Goal: Task Accomplishment & Management: Use online tool/utility

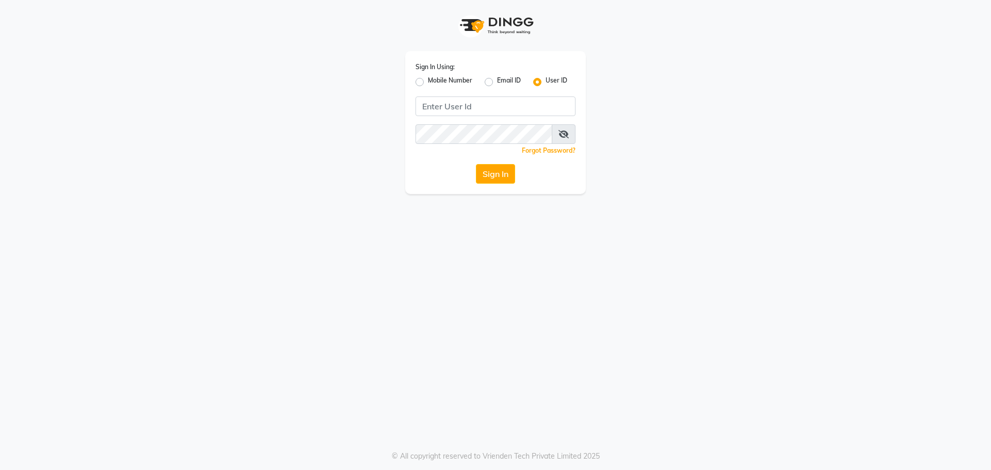
click at [428, 84] on label "Mobile Number" at bounding box center [450, 82] width 44 height 12
click at [428, 83] on input "Mobile Number" at bounding box center [431, 79] width 7 height 7
radio input "true"
radio input "false"
click at [466, 105] on input "Username" at bounding box center [512, 107] width 125 height 20
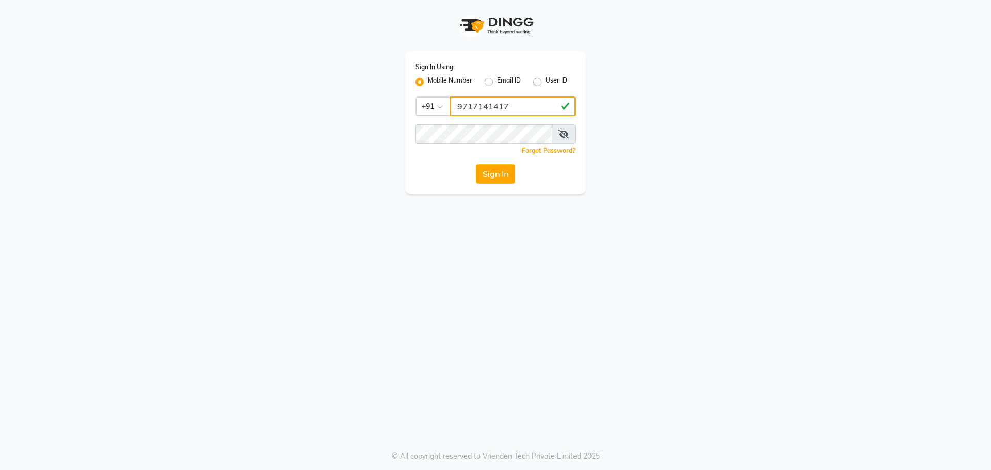
type input "9717141417"
click at [476, 164] on button "Sign In" at bounding box center [495, 174] width 39 height 20
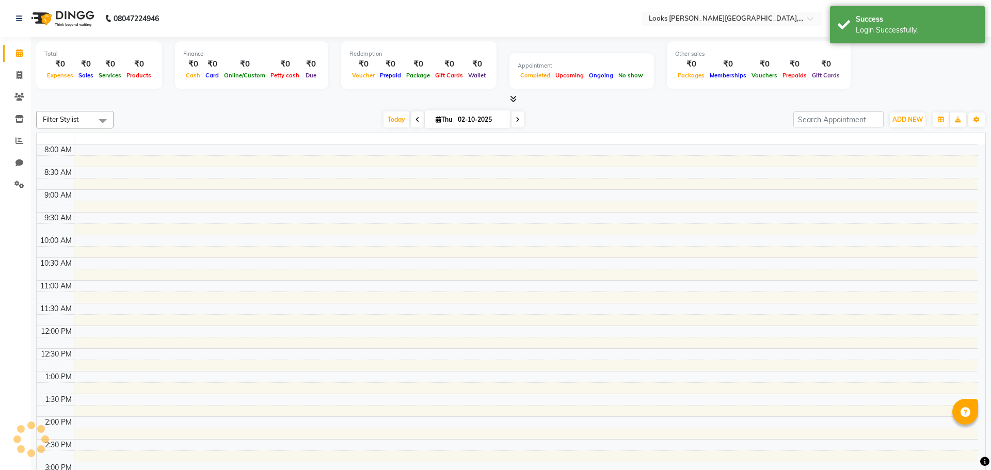
select select "en"
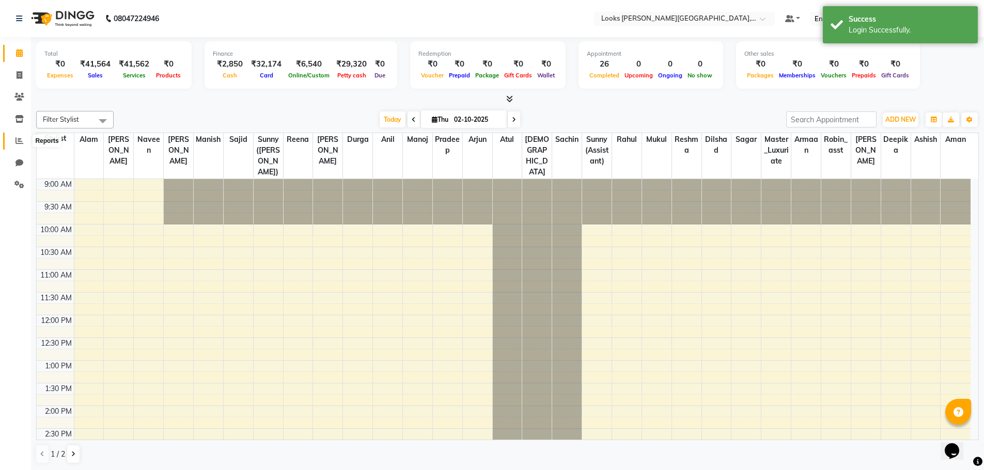
click at [17, 141] on icon at bounding box center [19, 141] width 8 height 8
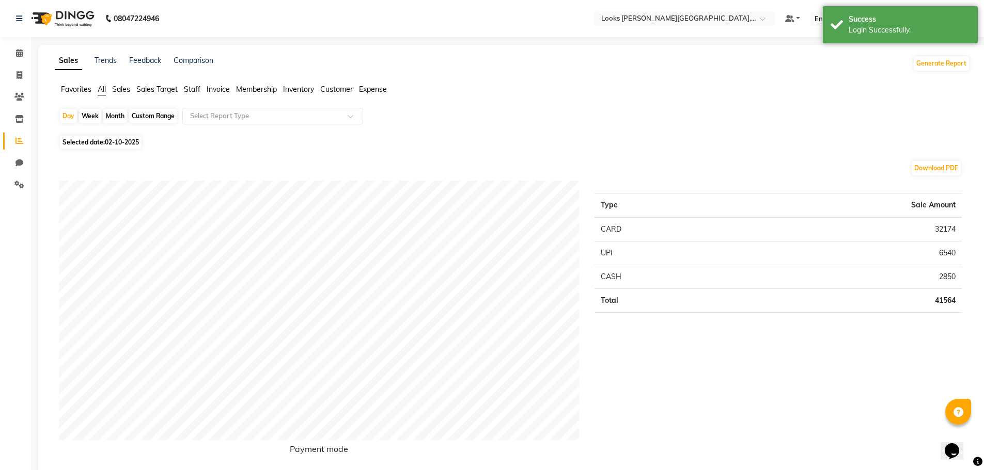
click at [150, 112] on div "Custom Range" at bounding box center [153, 116] width 48 height 14
select select "10"
select select "2025"
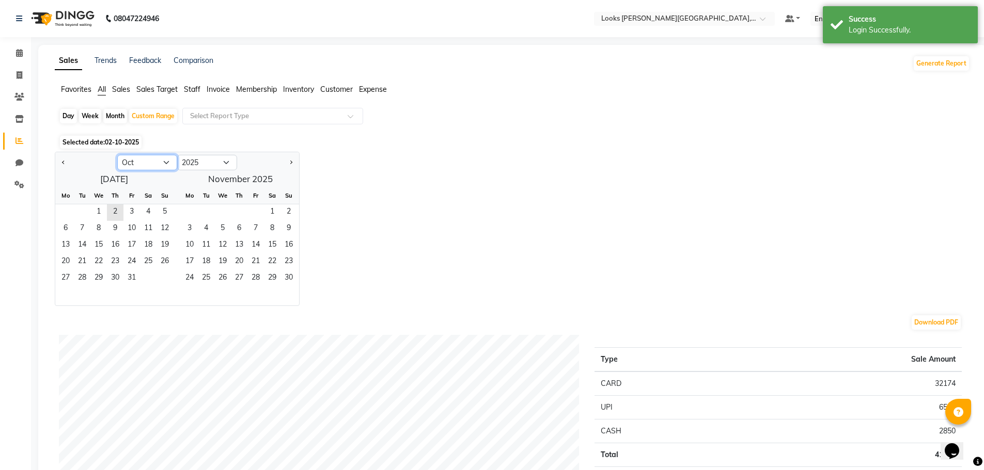
click at [168, 164] on select "Jan Feb Mar Apr May Jun [DATE] Aug Sep Oct Nov Dec" at bounding box center [147, 162] width 60 height 15
select select "9"
click at [117, 155] on select "Jan Feb Mar Apr May Jun [DATE] Aug Sep Oct Nov Dec" at bounding box center [147, 162] width 60 height 15
click at [66, 209] on span "1" at bounding box center [65, 212] width 17 height 17
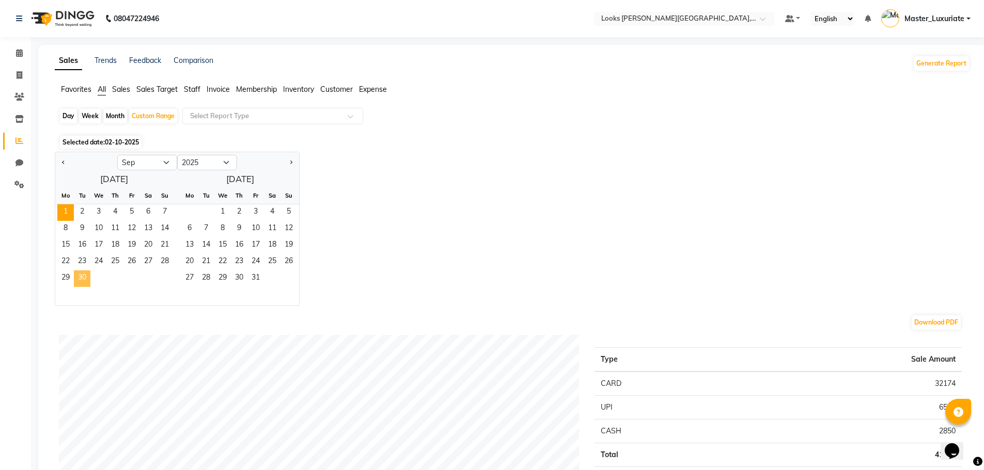
click at [80, 276] on span "30" at bounding box center [82, 279] width 17 height 17
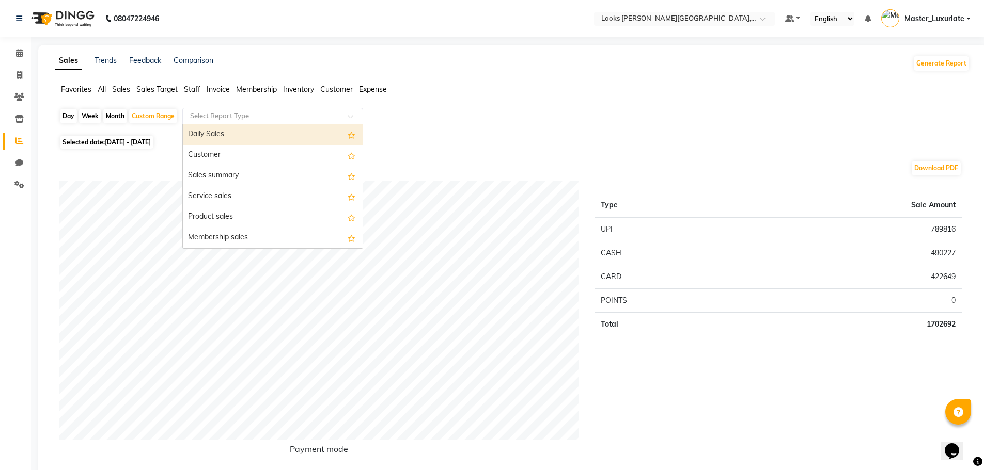
click at [354, 115] on span at bounding box center [353, 119] width 13 height 10
click at [233, 133] on div "Daily Sales" at bounding box center [273, 134] width 180 height 21
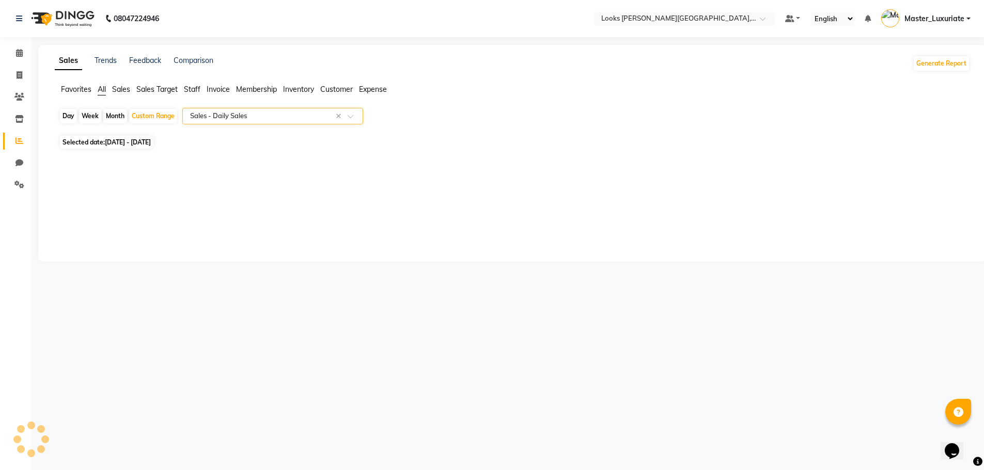
select select "full_report"
select select "csv"
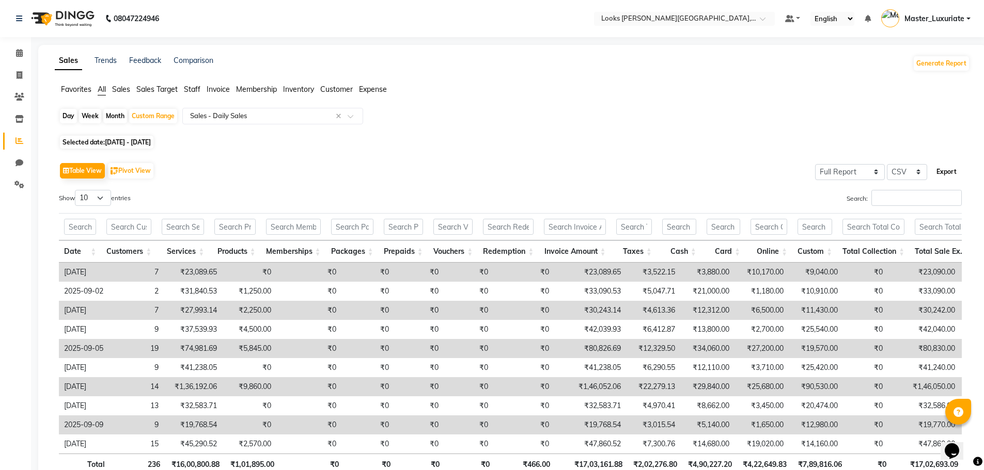
click at [946, 171] on button "Export" at bounding box center [946, 172] width 28 height 18
click at [352, 115] on span at bounding box center [353, 119] width 13 height 10
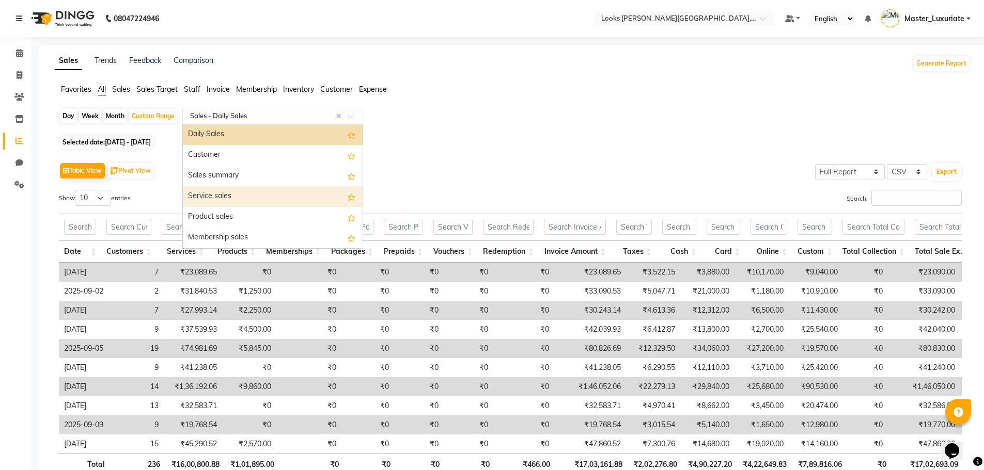
click at [244, 196] on div "Service sales" at bounding box center [273, 196] width 180 height 21
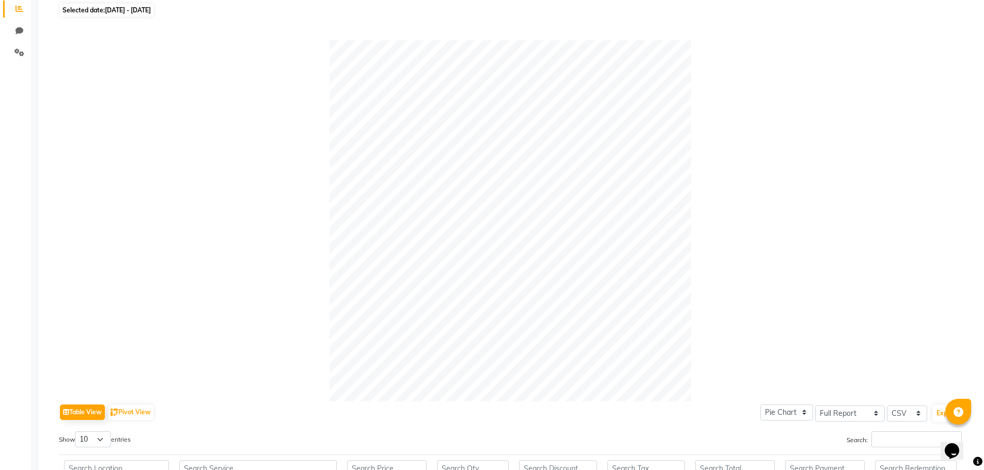
scroll to position [361, 0]
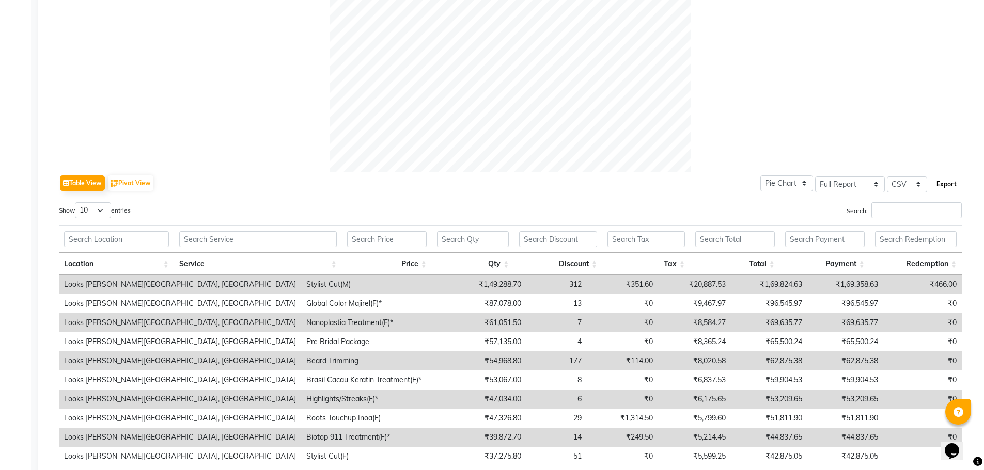
click at [944, 184] on button "Export" at bounding box center [946, 185] width 28 height 18
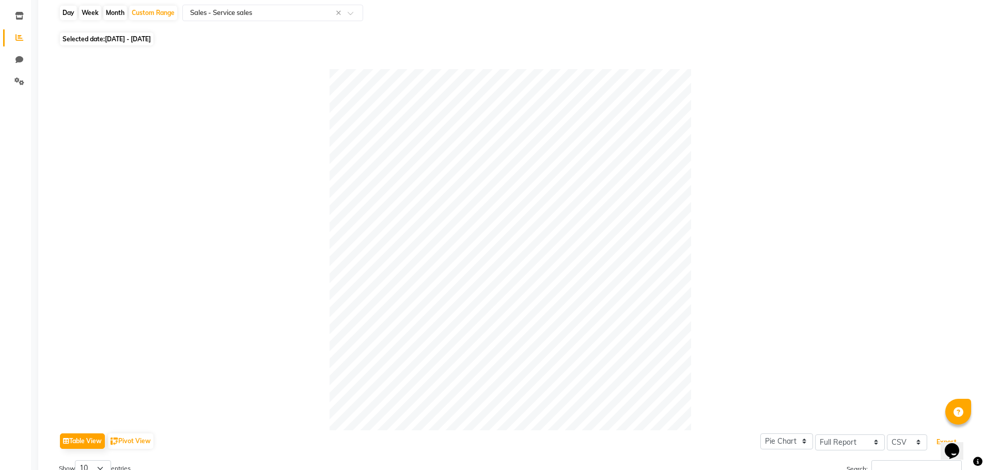
scroll to position [0, 0]
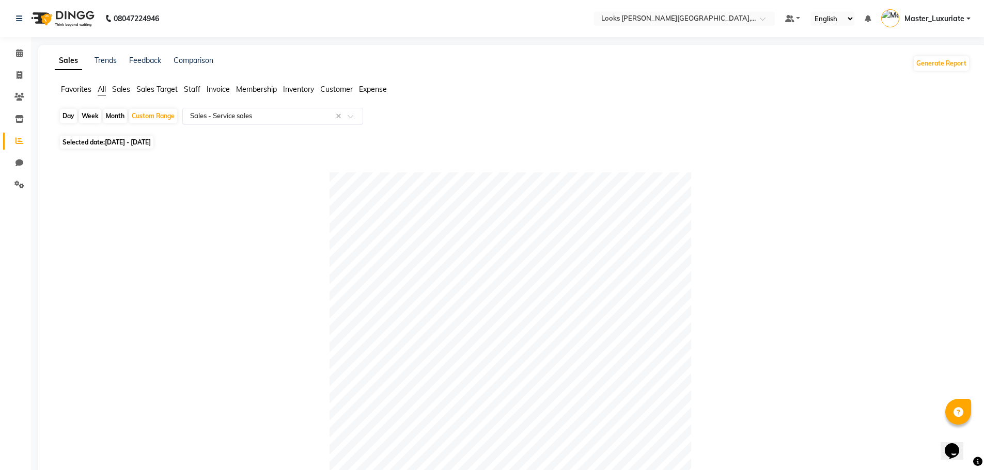
click at [354, 119] on span at bounding box center [353, 119] width 13 height 10
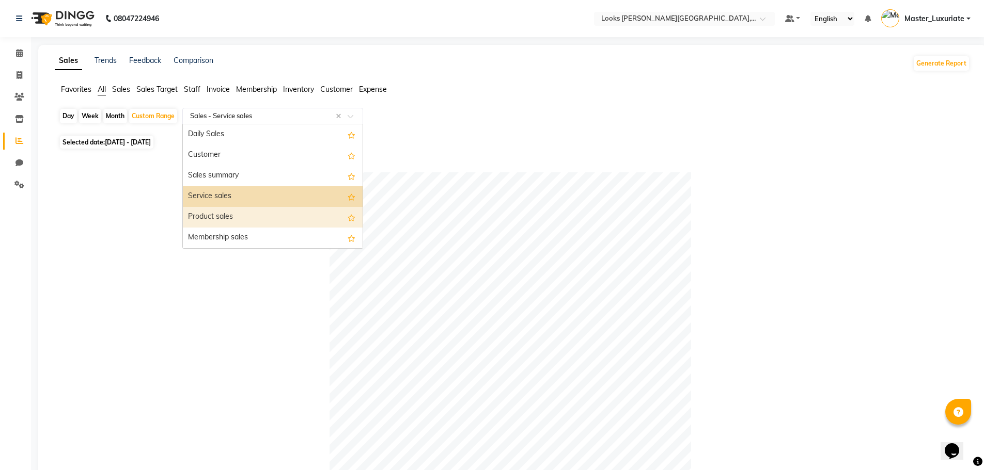
click at [233, 216] on div "Product sales" at bounding box center [273, 217] width 180 height 21
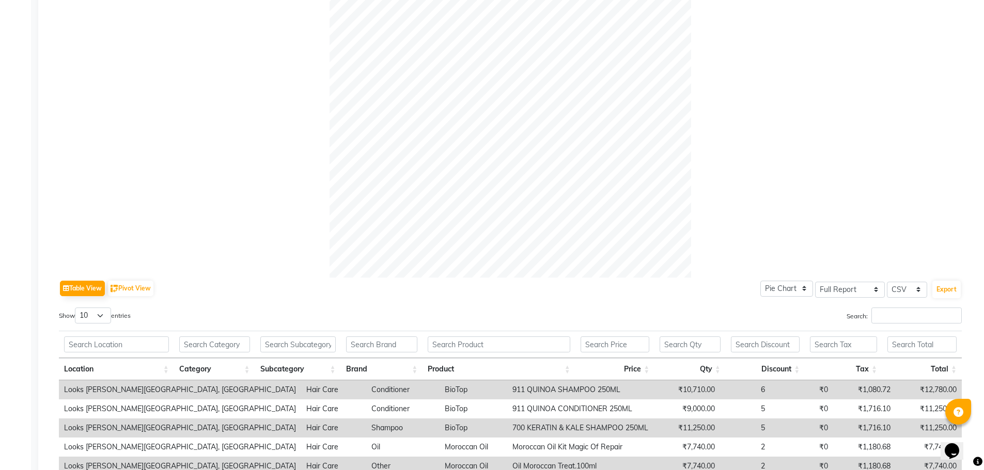
scroll to position [361, 0]
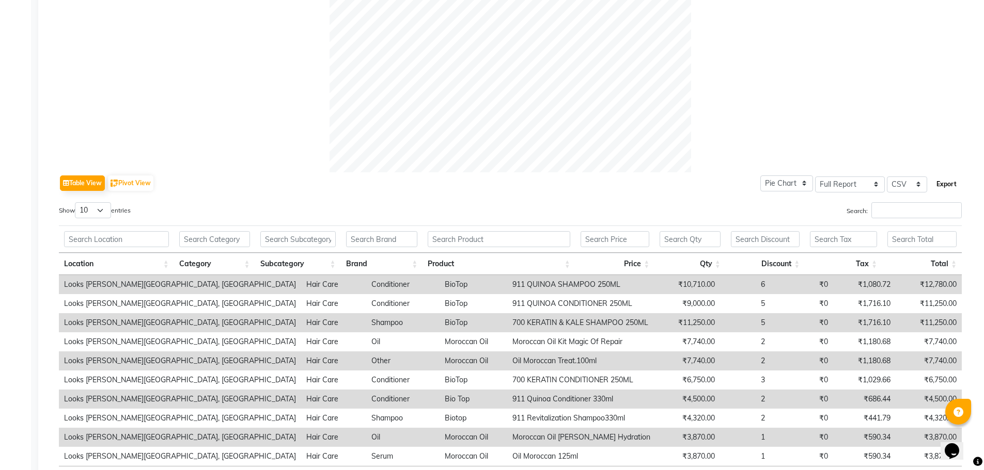
click at [945, 185] on button "Export" at bounding box center [946, 185] width 28 height 18
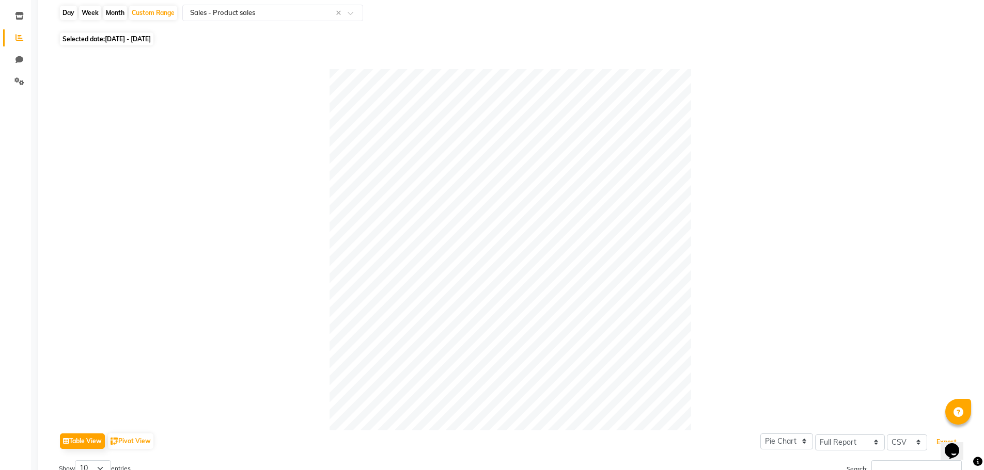
scroll to position [0, 0]
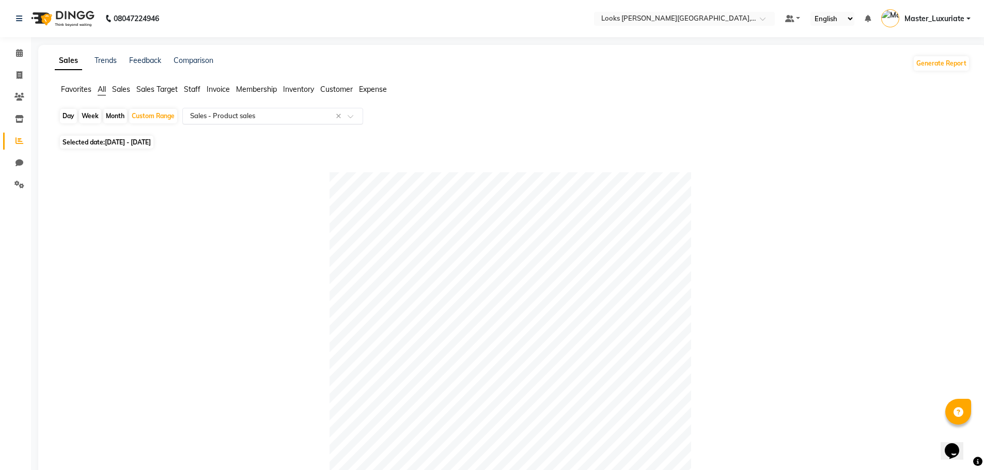
click at [352, 118] on span at bounding box center [353, 119] width 13 height 10
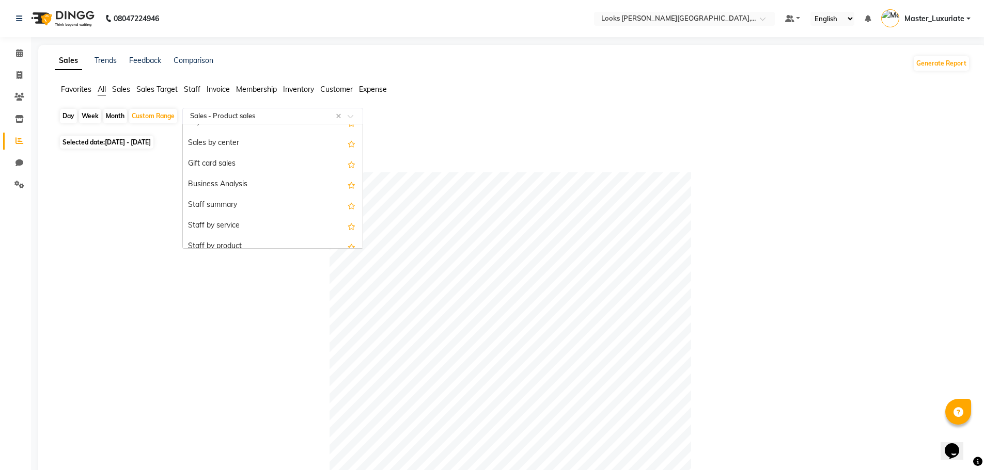
scroll to position [207, 0]
click at [228, 197] on div "Staff summary" at bounding box center [273, 196] width 180 height 21
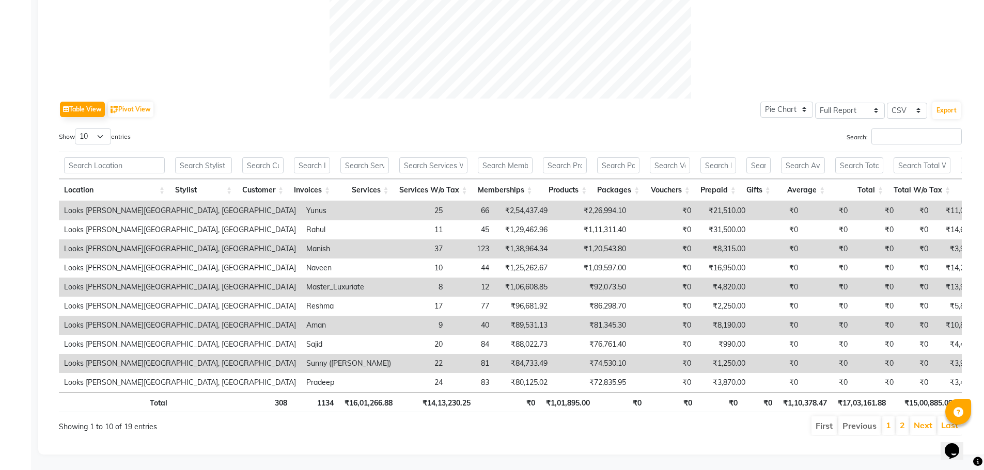
scroll to position [451, 0]
click at [942, 102] on button "Export" at bounding box center [946, 111] width 28 height 18
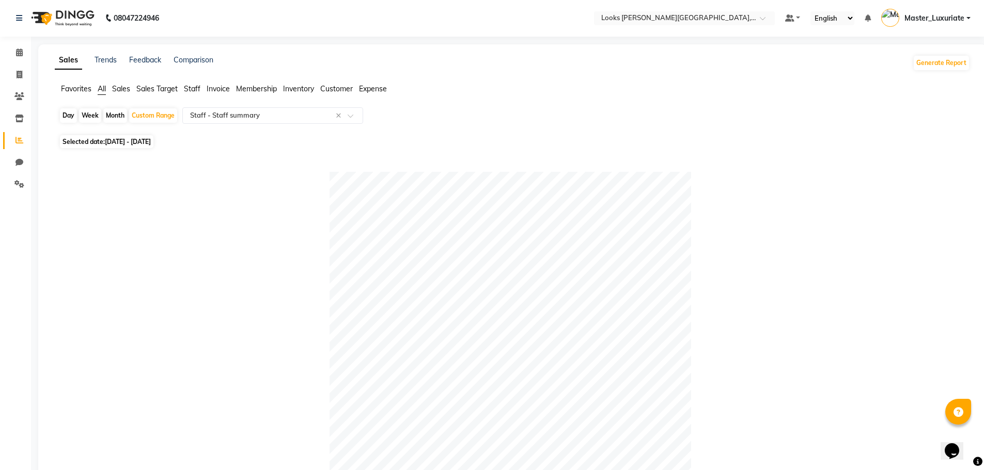
scroll to position [0, 0]
click at [354, 118] on span at bounding box center [353, 119] width 13 height 10
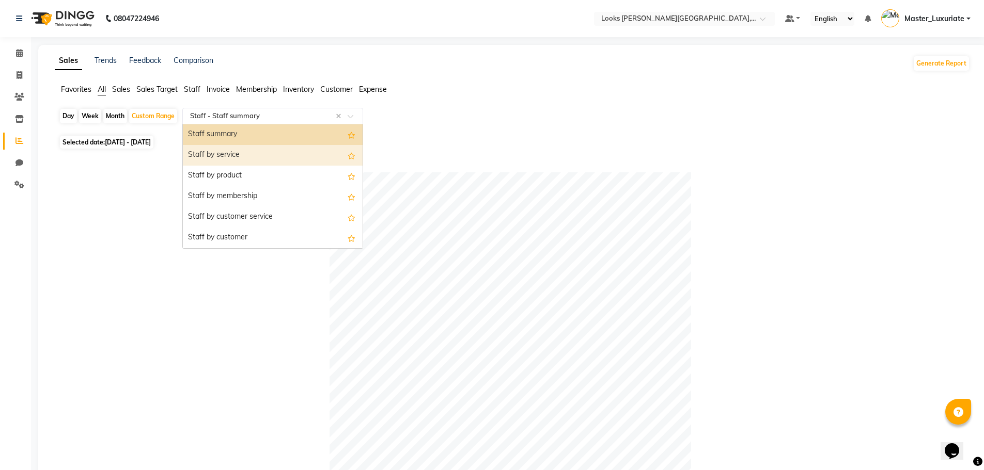
click at [248, 156] on div "Staff by service" at bounding box center [273, 155] width 180 height 21
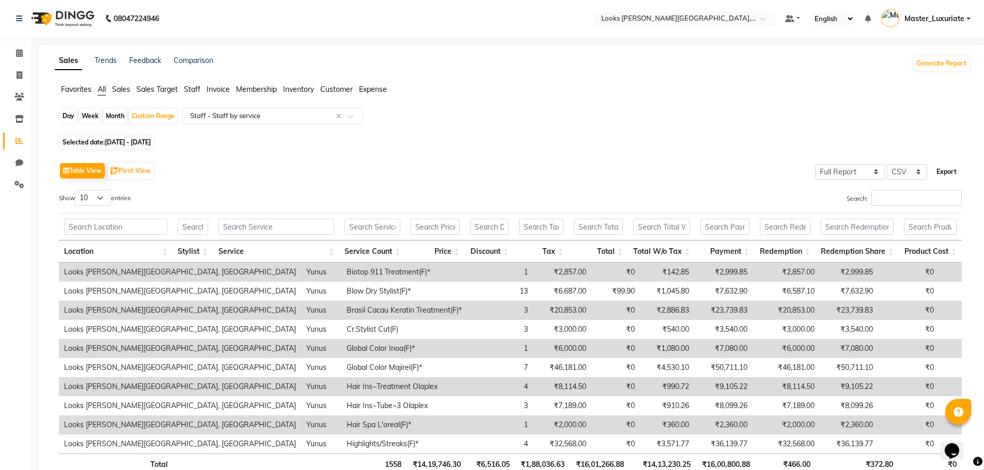
click at [951, 173] on button "Export" at bounding box center [946, 172] width 28 height 18
click at [349, 117] on span at bounding box center [353, 119] width 13 height 10
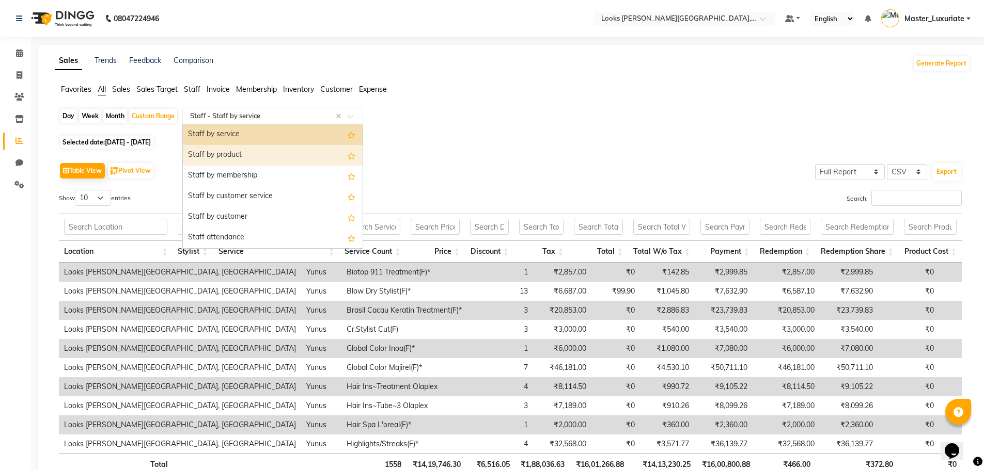
click at [202, 157] on div "Staff by product" at bounding box center [273, 155] width 180 height 21
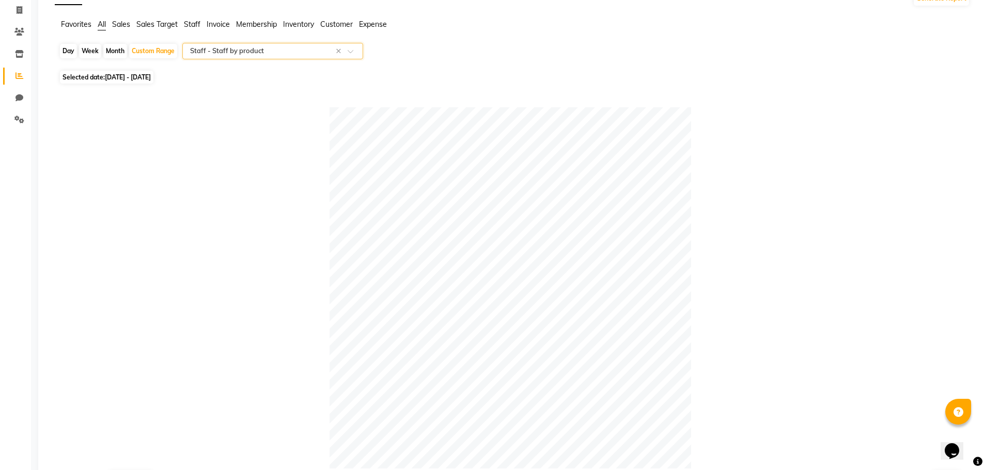
scroll to position [207, 0]
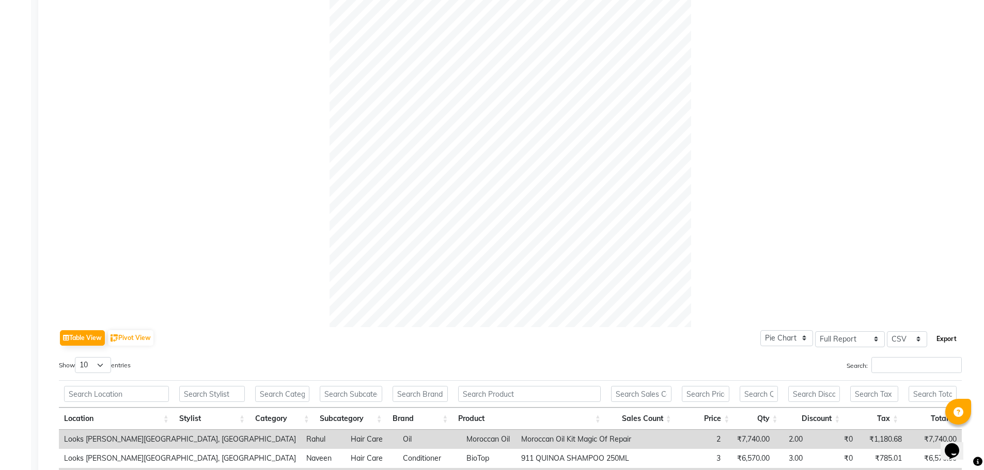
click at [947, 339] on button "Export" at bounding box center [946, 339] width 28 height 18
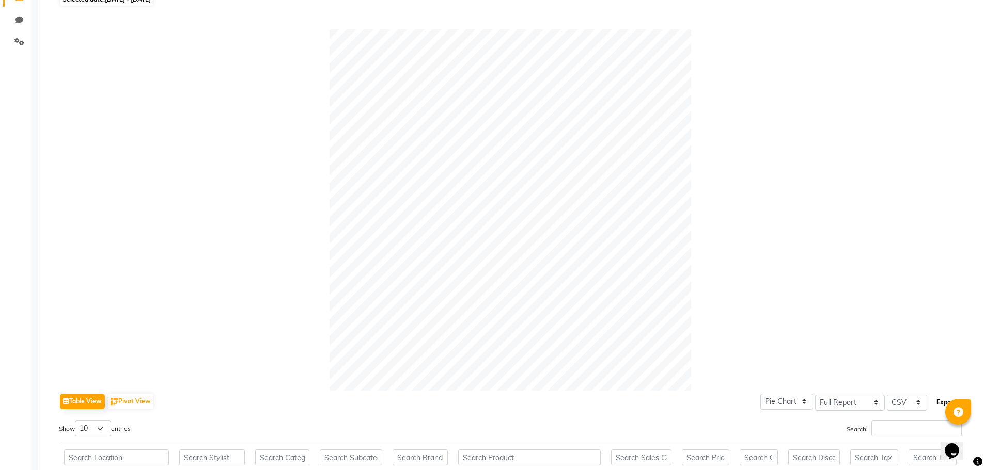
scroll to position [0, 0]
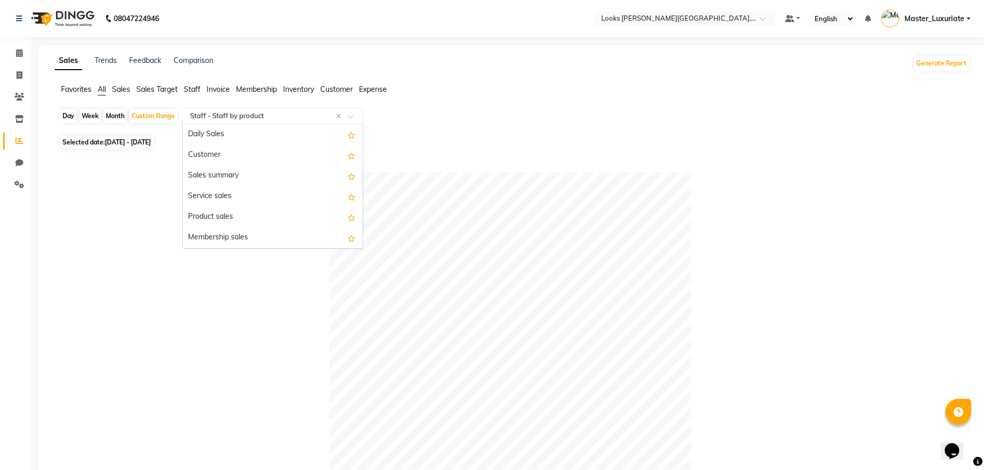
click at [351, 120] on span at bounding box center [353, 119] width 13 height 10
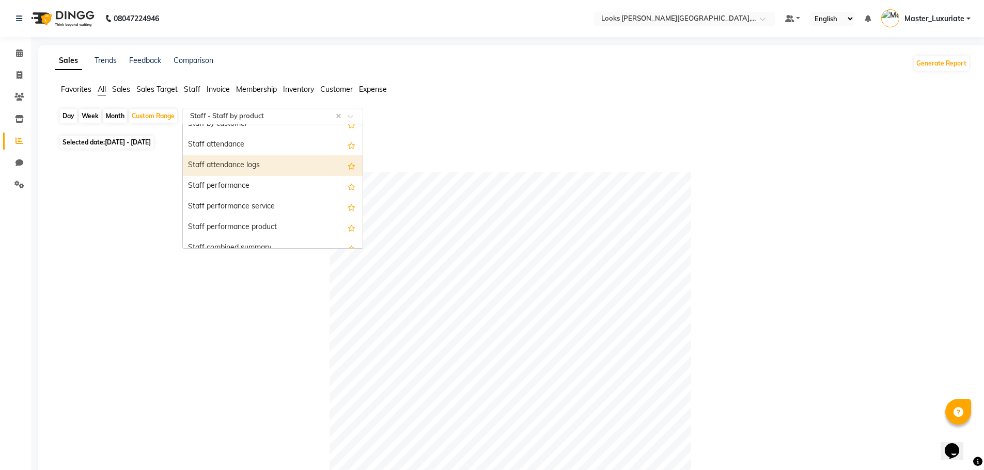
scroll to position [392, 0]
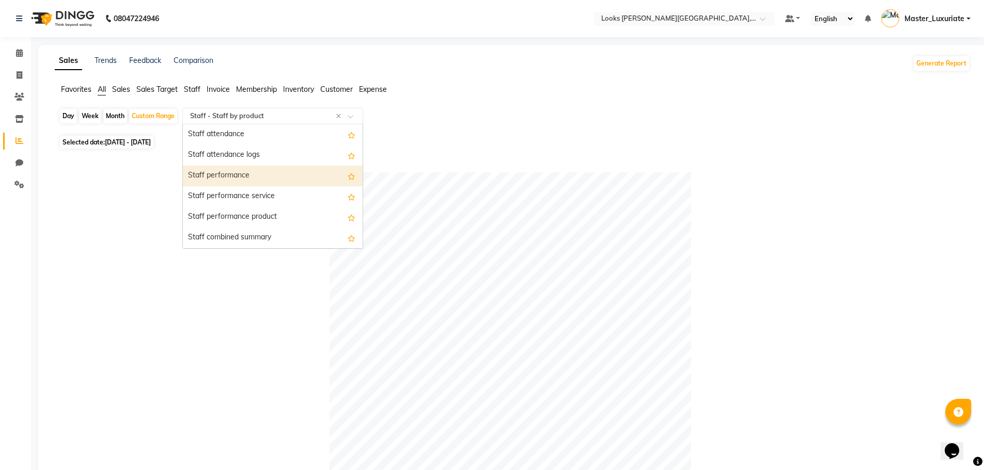
click at [253, 178] on div "Staff performance" at bounding box center [273, 176] width 180 height 21
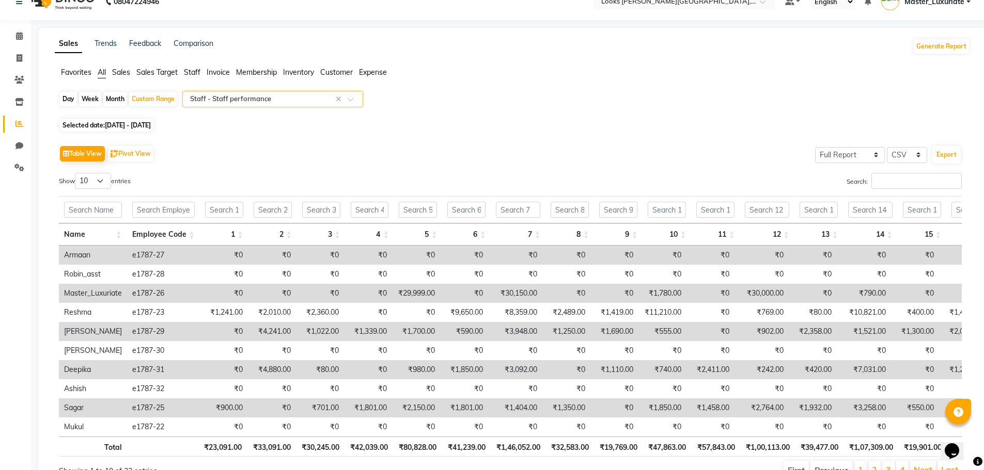
scroll to position [0, 0]
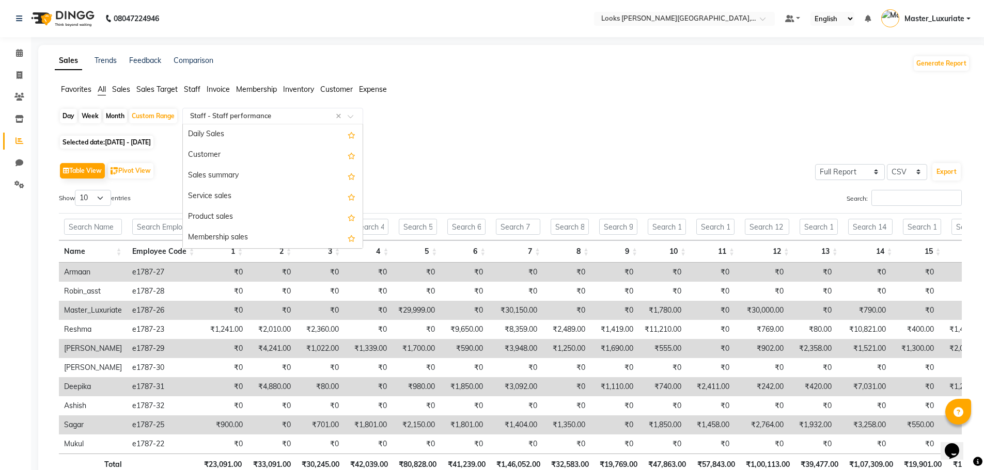
click at [353, 115] on span at bounding box center [353, 119] width 13 height 10
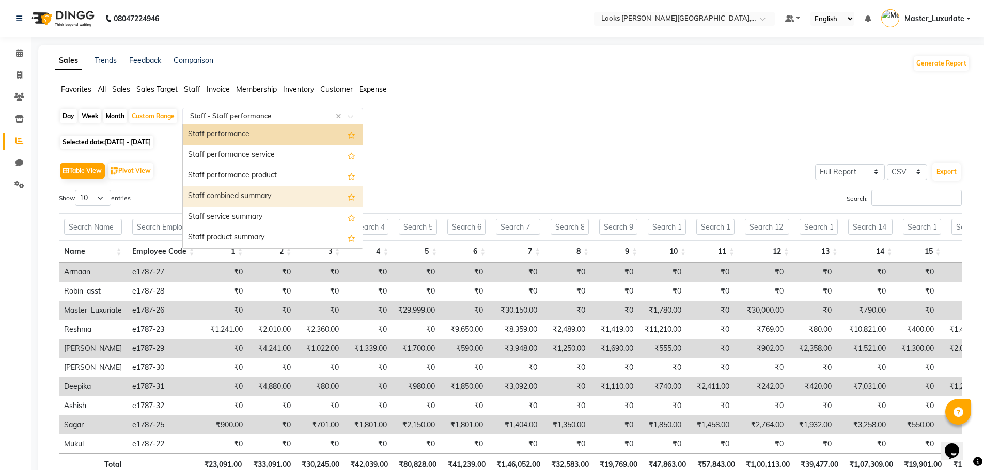
click at [264, 193] on div "Staff combined summary" at bounding box center [273, 196] width 180 height 21
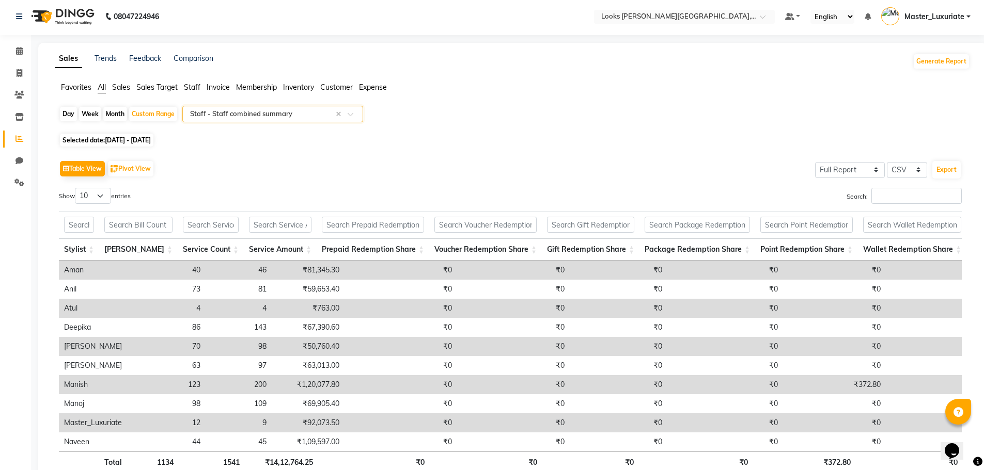
scroll to position [0, 0]
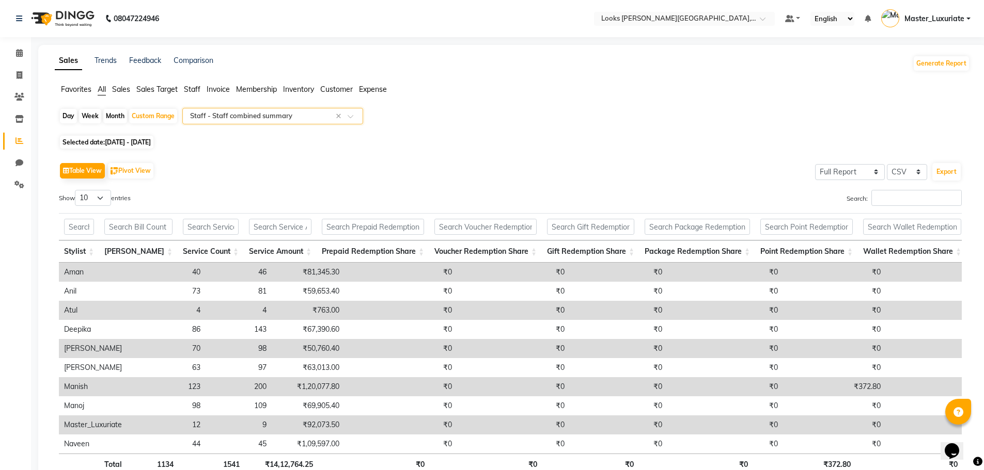
click at [355, 118] on span at bounding box center [353, 119] width 13 height 10
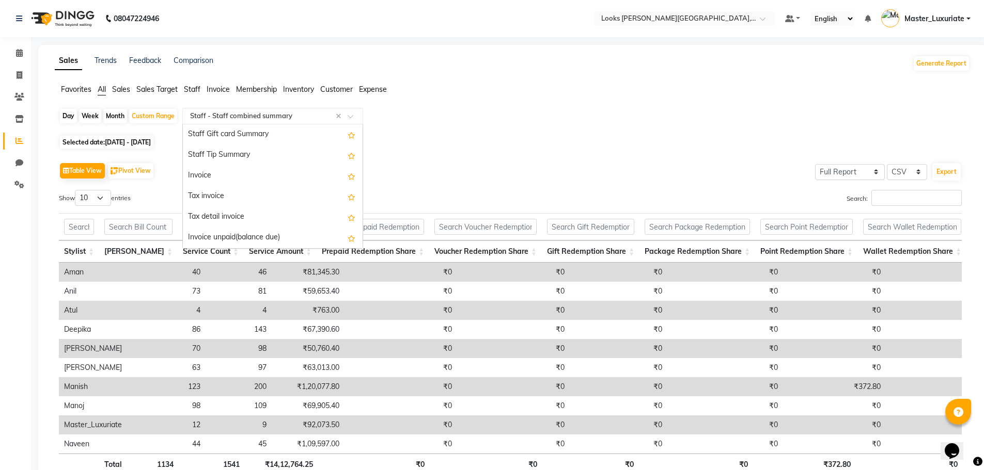
scroll to position [702, 0]
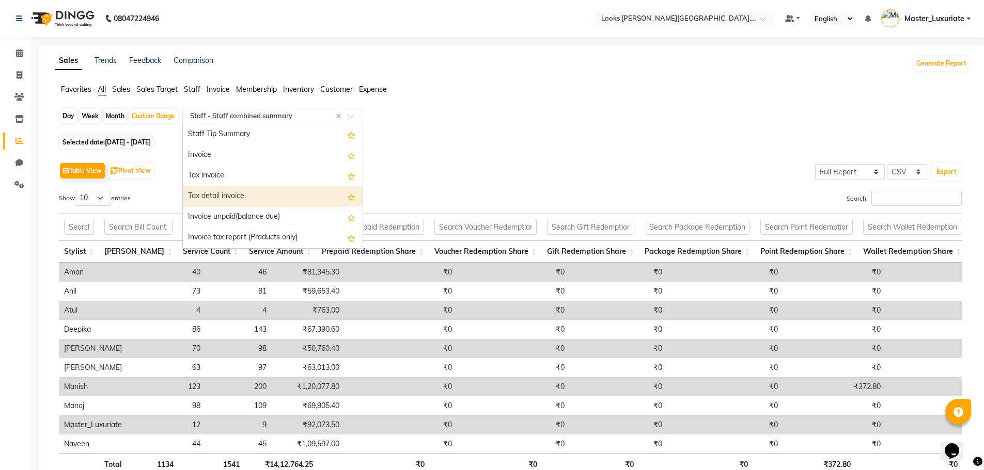
click at [236, 195] on div "Tax detail invoice" at bounding box center [273, 196] width 180 height 21
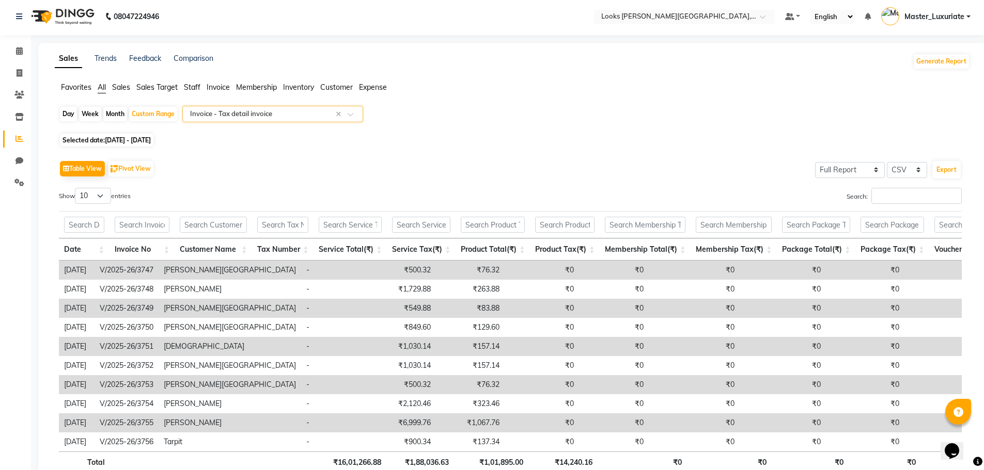
scroll to position [0, 0]
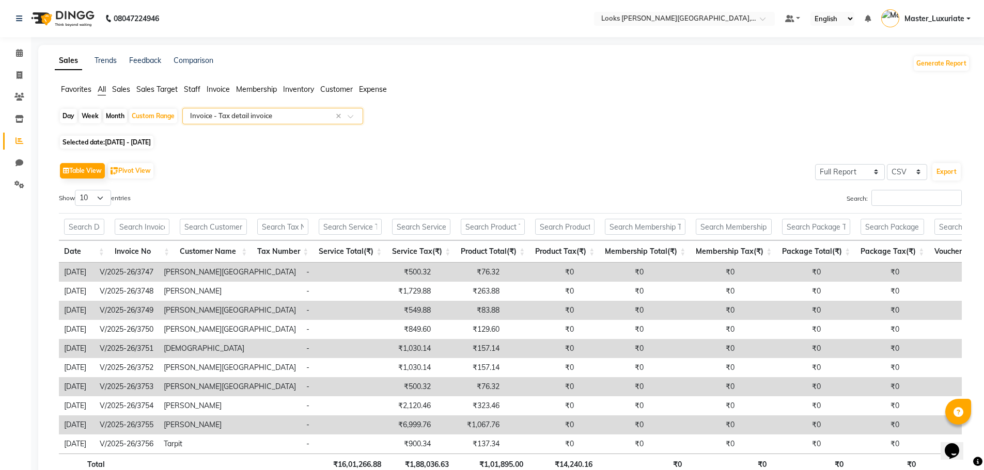
click at [353, 116] on span at bounding box center [353, 119] width 13 height 10
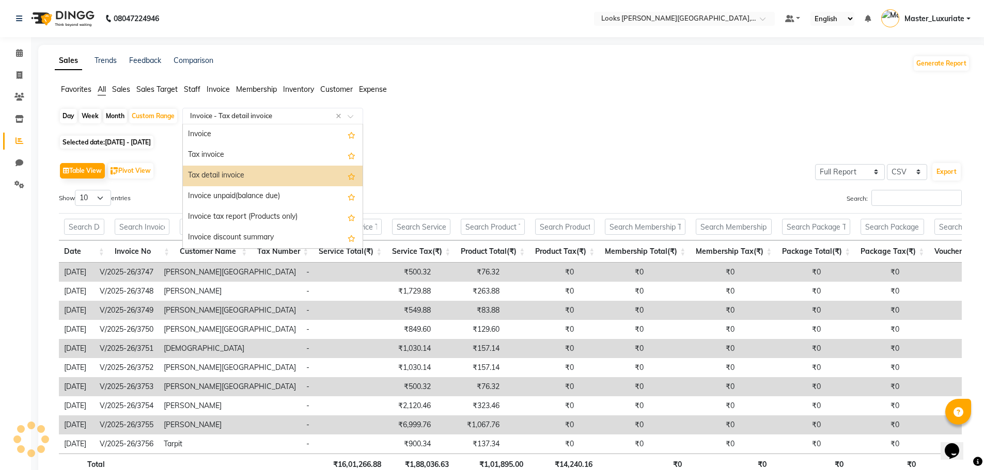
scroll to position [702, 0]
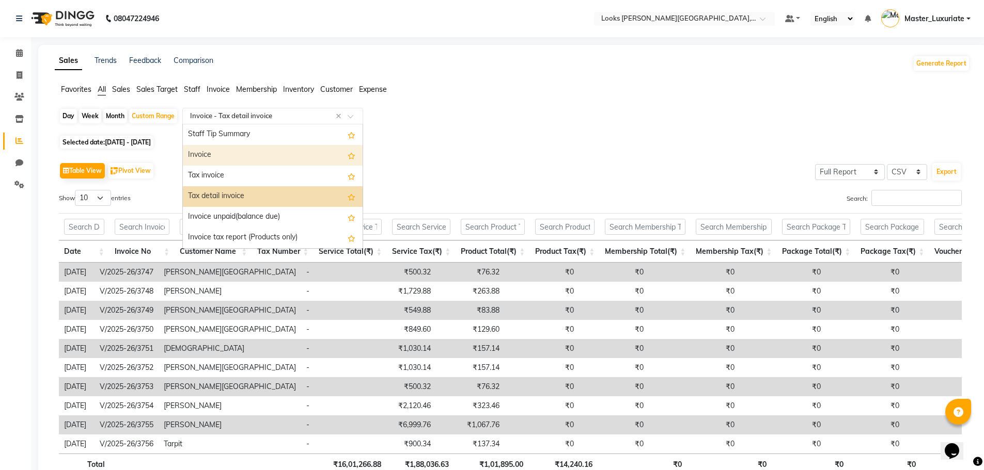
click at [213, 157] on div "Invoice" at bounding box center [273, 155] width 180 height 21
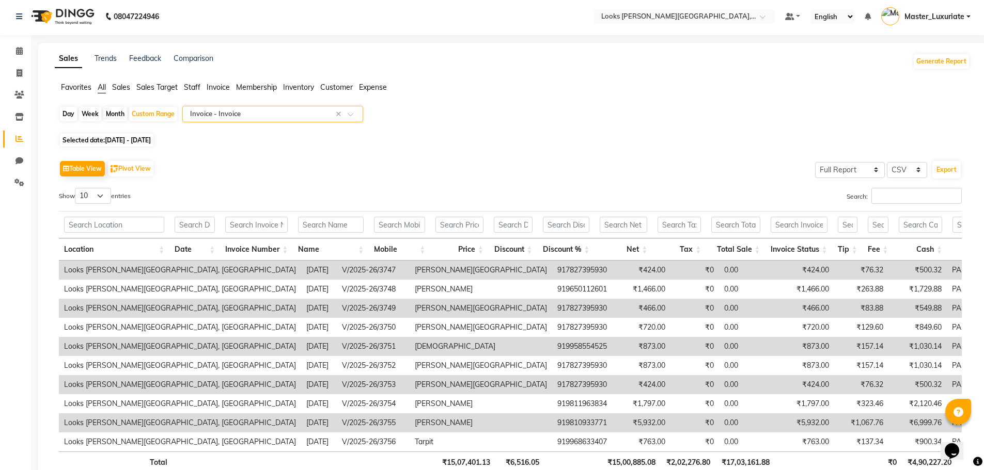
scroll to position [0, 0]
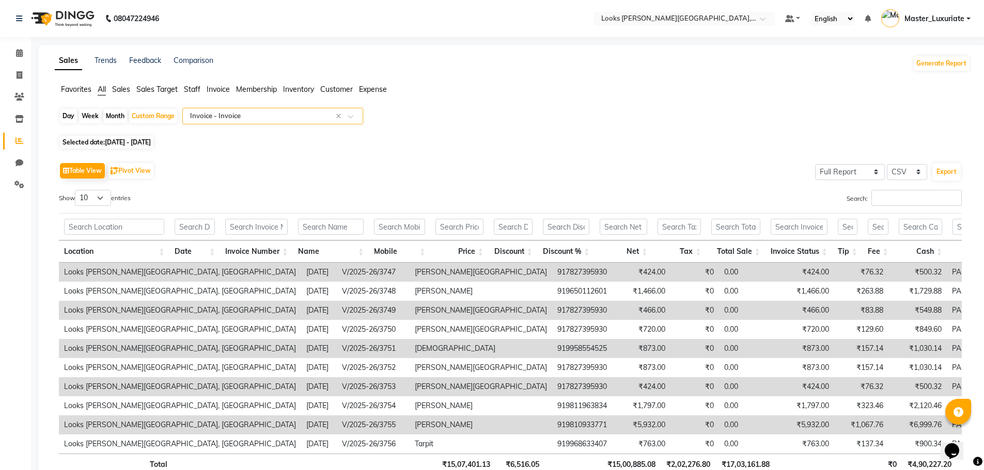
click at [353, 115] on span at bounding box center [353, 119] width 13 height 10
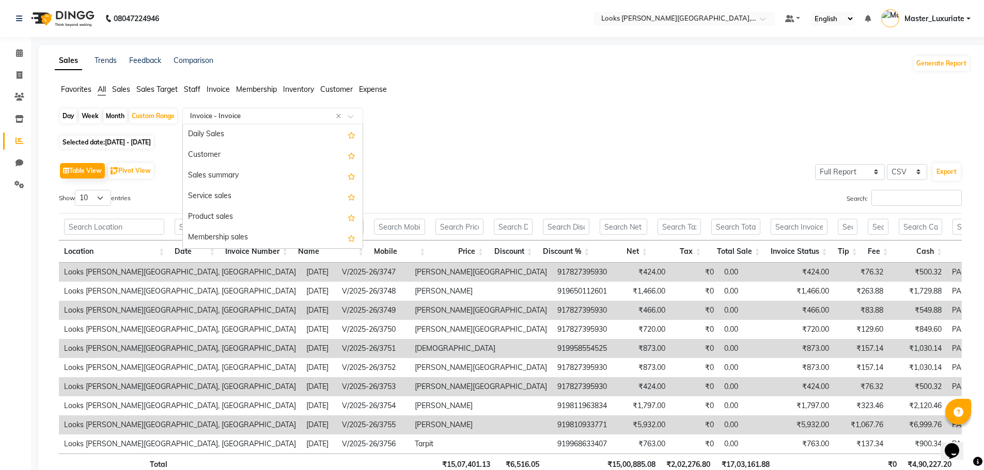
scroll to position [723, 0]
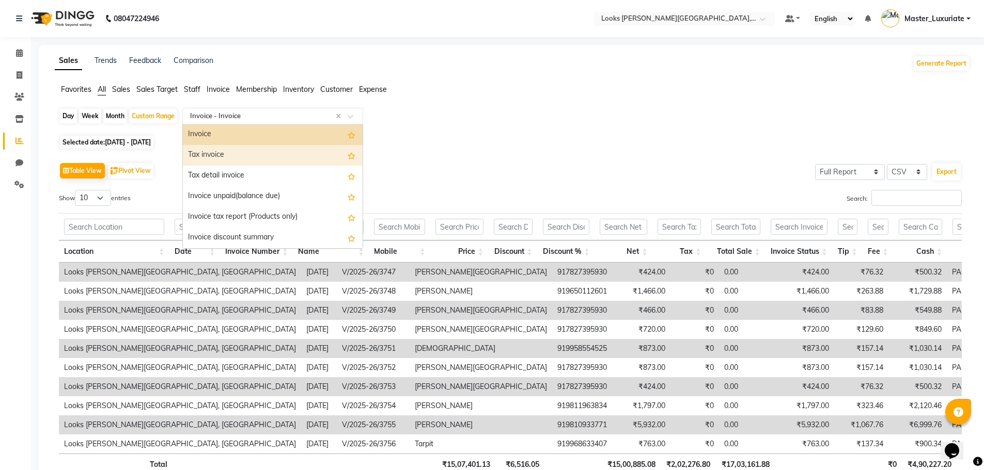
click at [226, 155] on div "Tax invoice" at bounding box center [273, 155] width 180 height 21
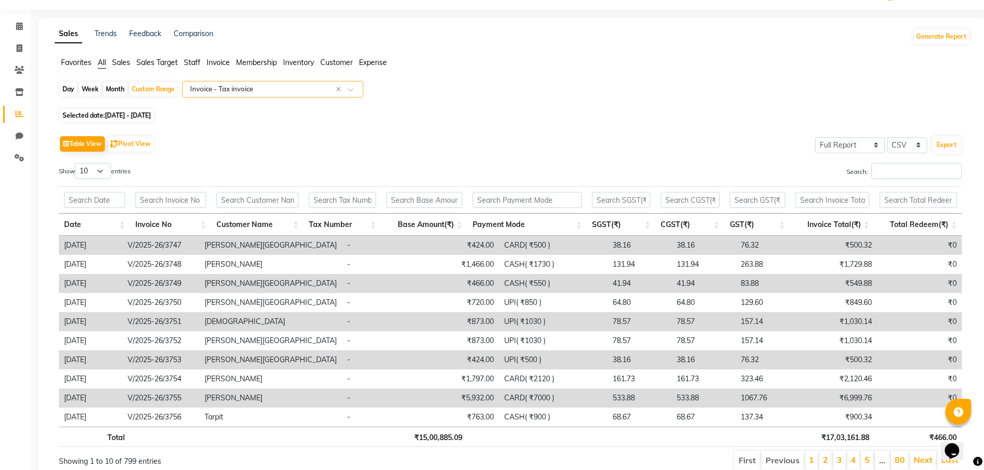
scroll to position [0, 0]
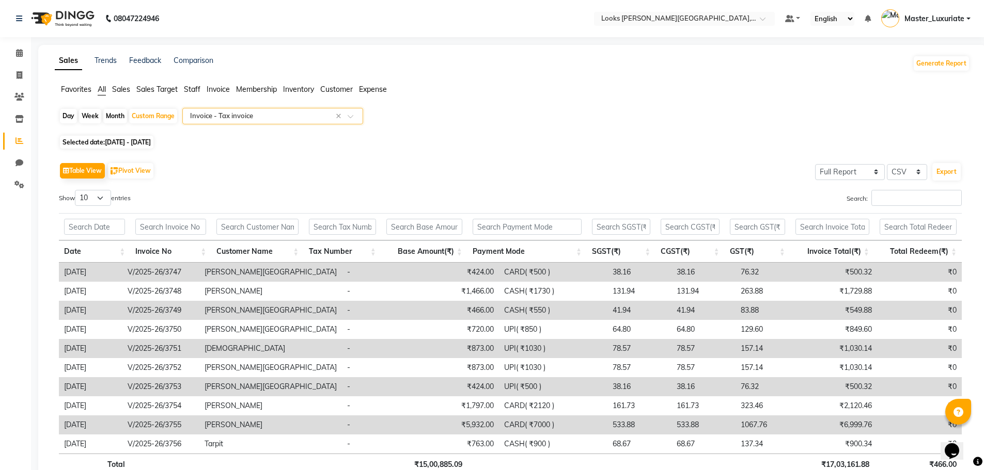
click at [352, 118] on span at bounding box center [353, 119] width 13 height 10
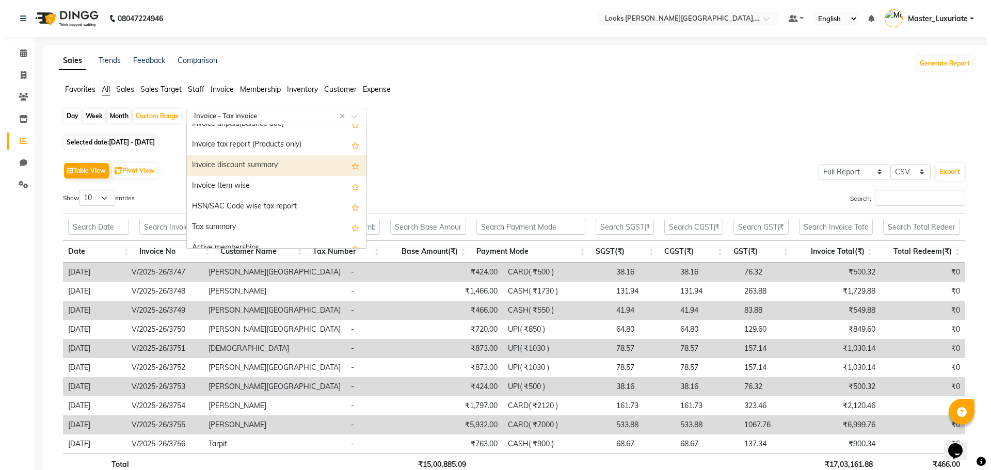
scroll to position [847, 0]
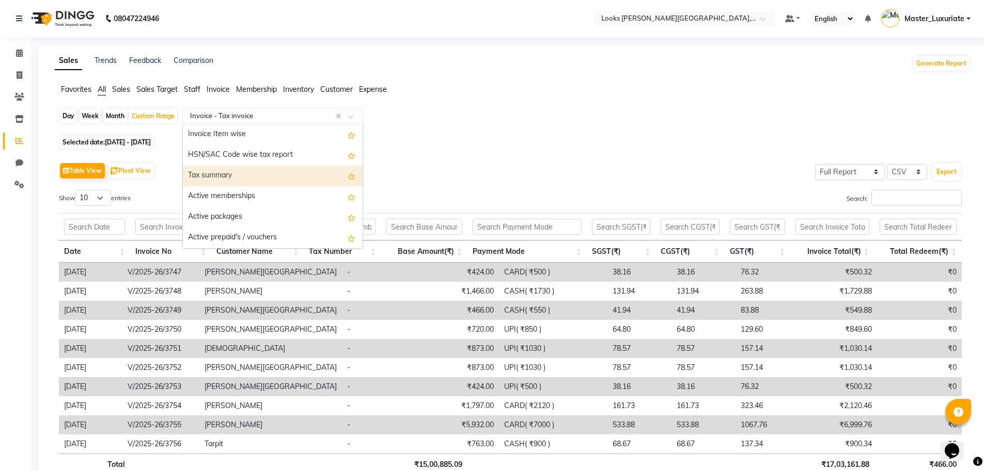
click at [271, 176] on div "Tax summary" at bounding box center [273, 176] width 180 height 21
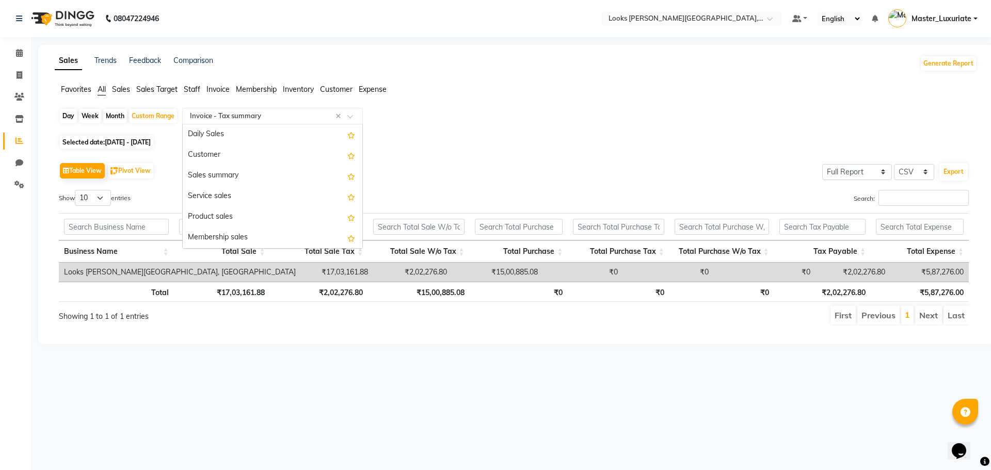
click at [353, 115] on span at bounding box center [353, 119] width 13 height 10
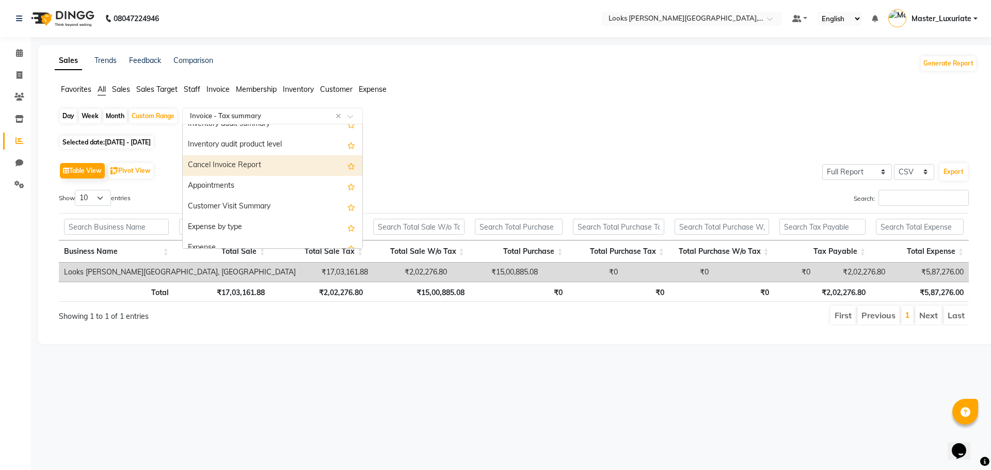
scroll to position [1466, 0]
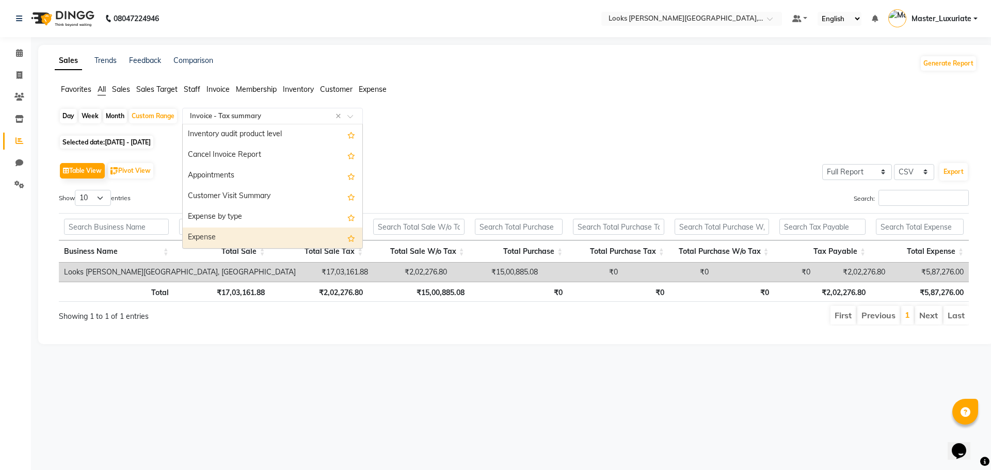
click at [215, 233] on div "Expense" at bounding box center [273, 238] width 180 height 21
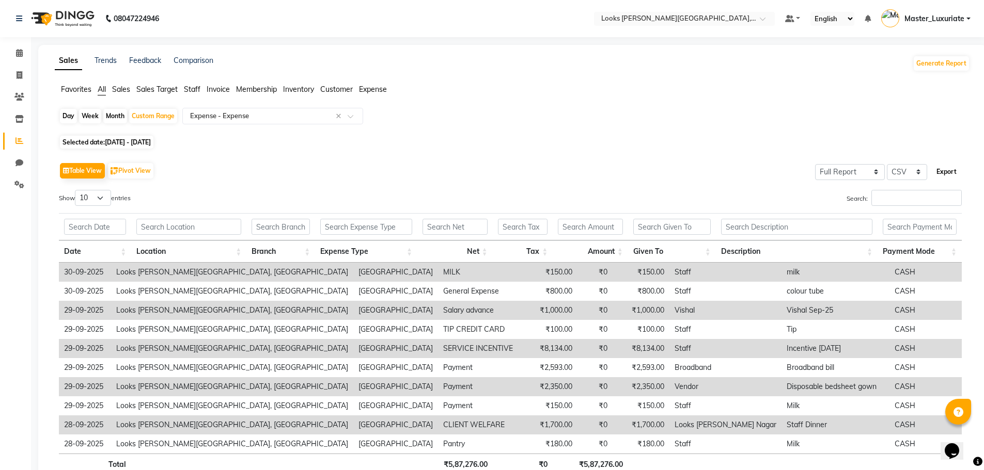
click at [949, 175] on button "Export" at bounding box center [946, 172] width 28 height 18
click at [957, 118] on div "Day Week Month Custom Range Select Report Type × Expense - Expense ×" at bounding box center [512, 120] width 907 height 25
click at [966, 18] on link "Master_Luxuriate" at bounding box center [925, 18] width 89 height 17
click at [915, 74] on link "Sign out" at bounding box center [917, 74] width 94 height 16
